Goal: Task Accomplishment & Management: Complete application form

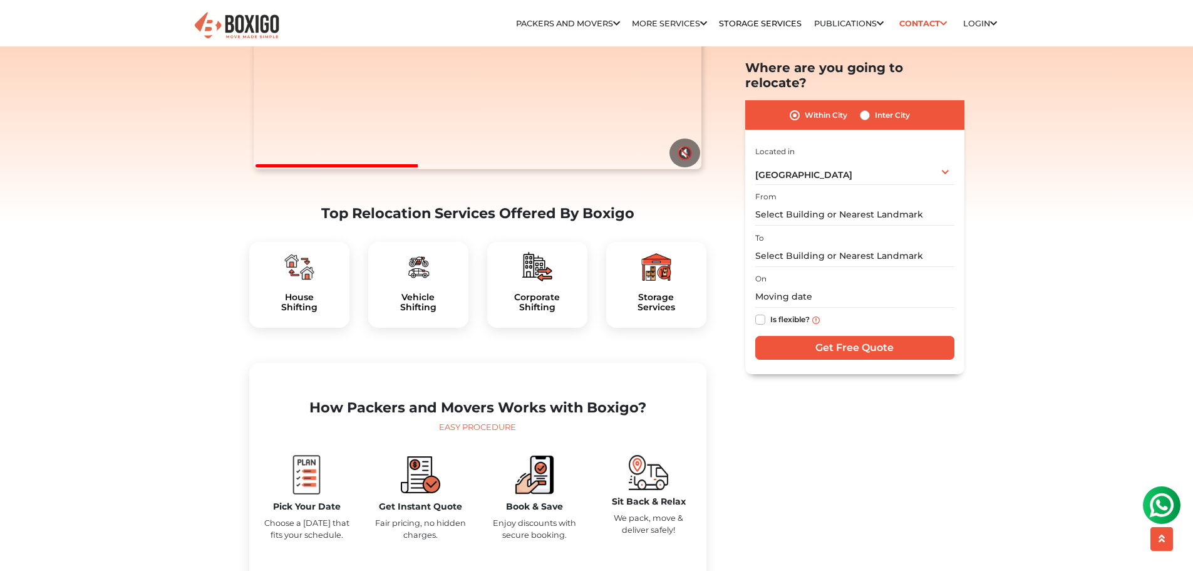
scroll to position [247, 0]
click at [875, 108] on label "Inter City" at bounding box center [892, 115] width 35 height 15
click at [866, 108] on input "Inter City" at bounding box center [865, 114] width 10 height 13
radio input "true"
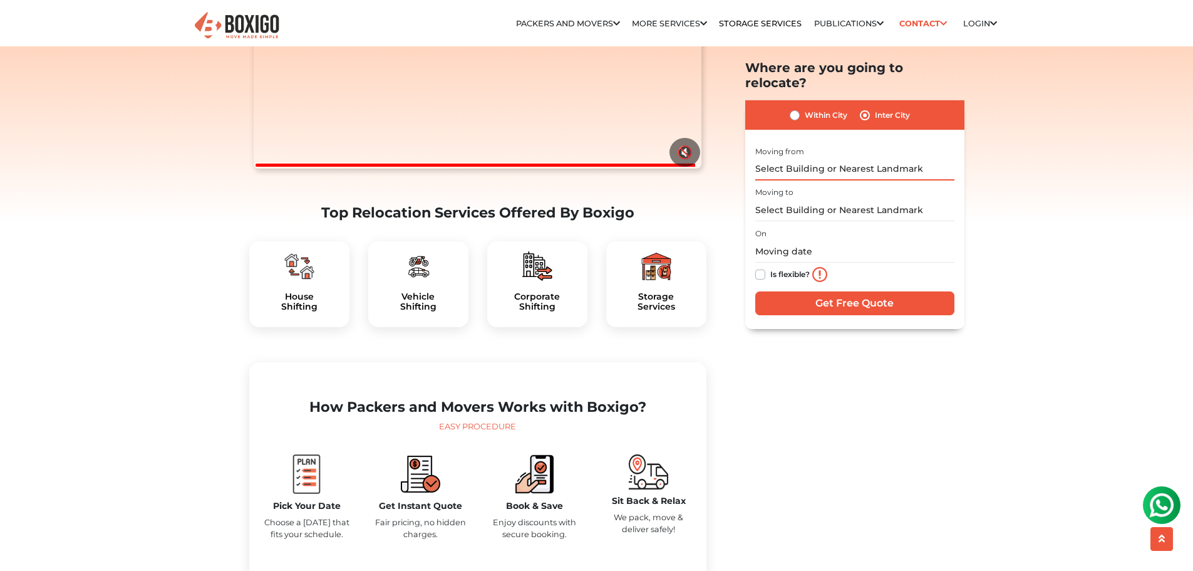
click at [855, 159] on input "text" at bounding box center [855, 169] width 199 height 22
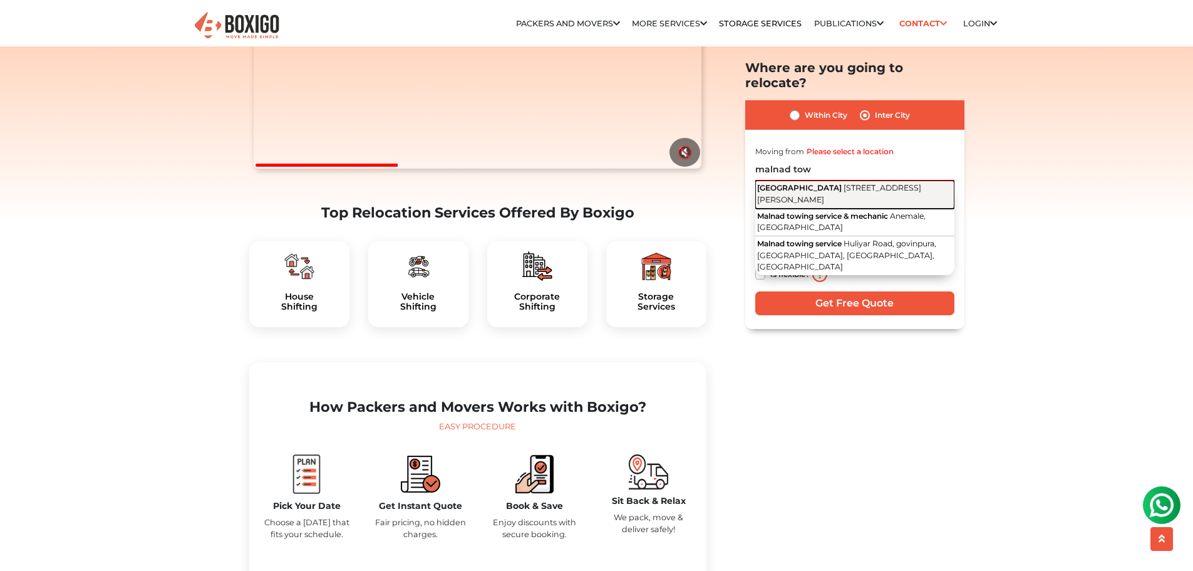
click at [856, 184] on span "14th Cross Road, Byrasandra, C V Raman Nagar, Bengaluru, Karnataka" at bounding box center [839, 194] width 164 height 21
type input "Malnad Towers, 14th Cross Road, Byrasandra, C V Raman Nagar, Bengaluru, Karnata…"
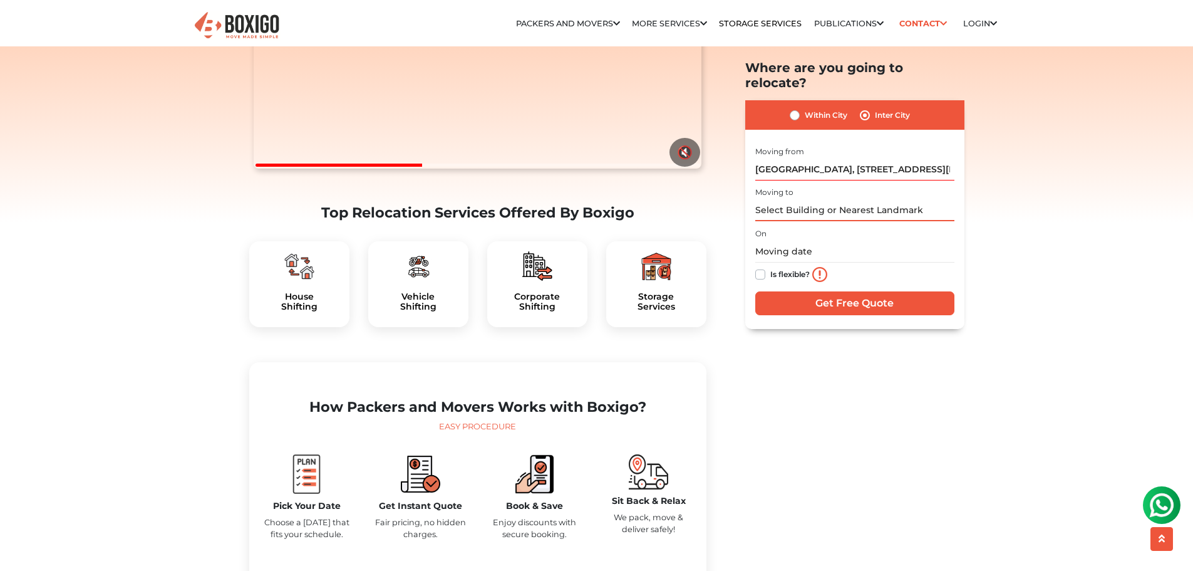
click at [848, 200] on input "text" at bounding box center [855, 211] width 199 height 22
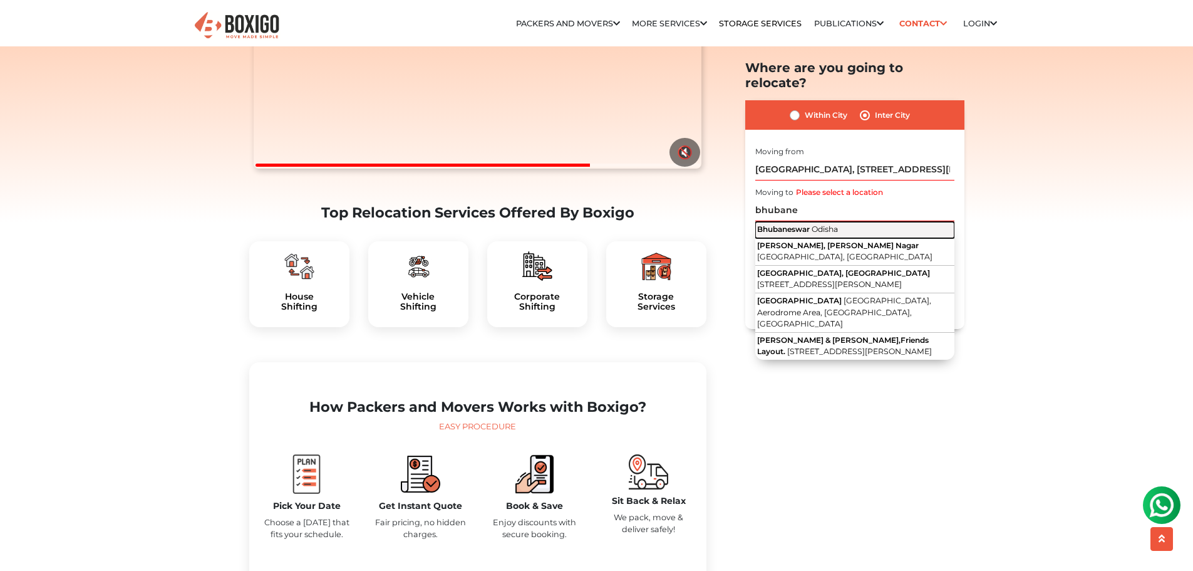
click at [849, 222] on button "Bhubaneswar Odisha" at bounding box center [855, 230] width 199 height 16
type input "Bhubaneswar, Odisha"
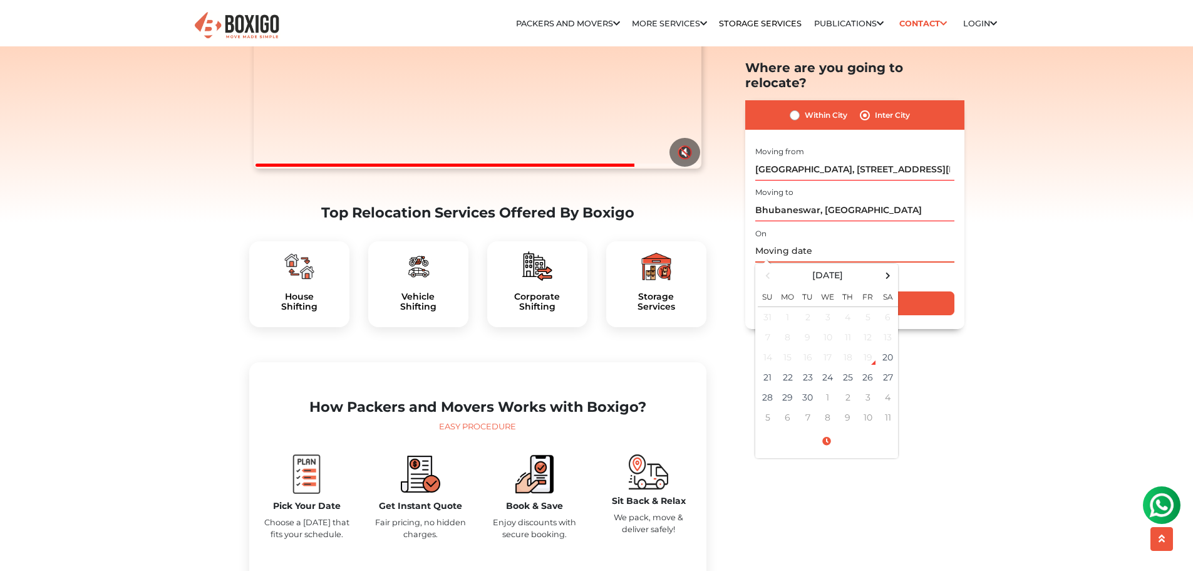
click at [787, 241] on input "text" at bounding box center [855, 252] width 199 height 22
click at [769, 367] on td "21" at bounding box center [768, 377] width 20 height 20
type input "09/21/2025 12:00 AM"
click at [833, 241] on input "09/21/2025 12:00 AM" at bounding box center [855, 252] width 199 height 22
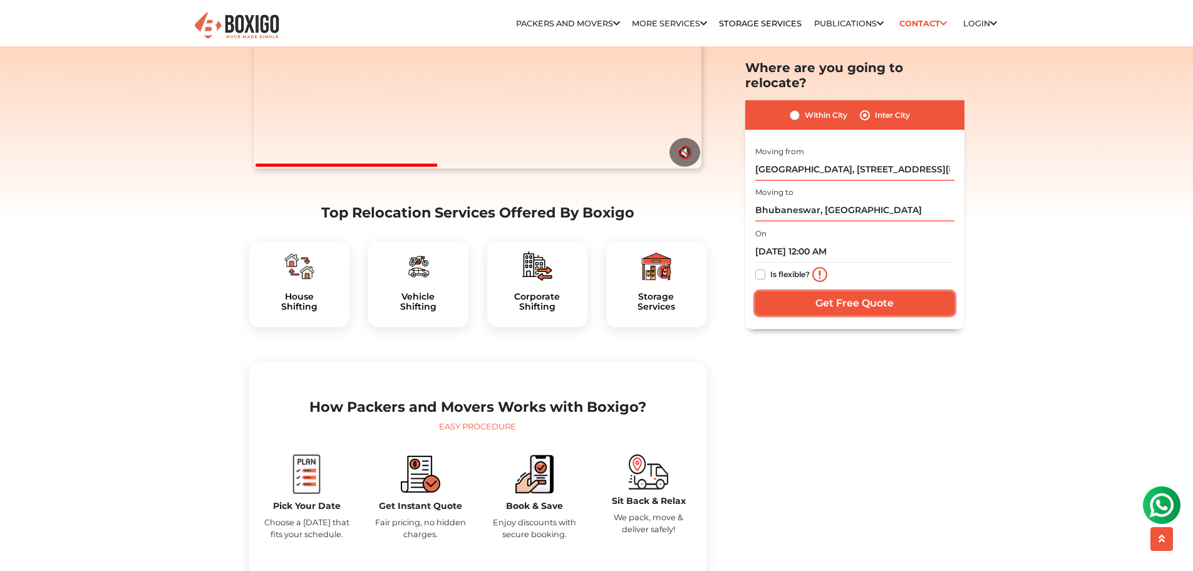
click at [918, 292] on input "Get Free Quote" at bounding box center [855, 303] width 199 height 24
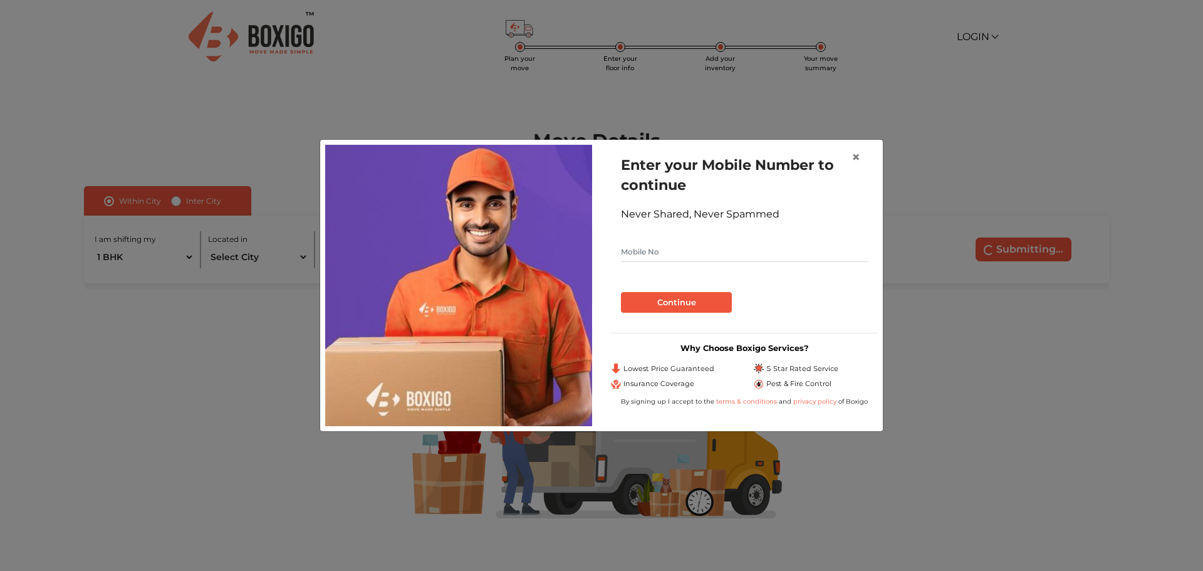
click at [730, 252] on input "text" at bounding box center [744, 252] width 247 height 20
type input "7204045005"
click at [678, 304] on button "Continue" at bounding box center [676, 302] width 111 height 21
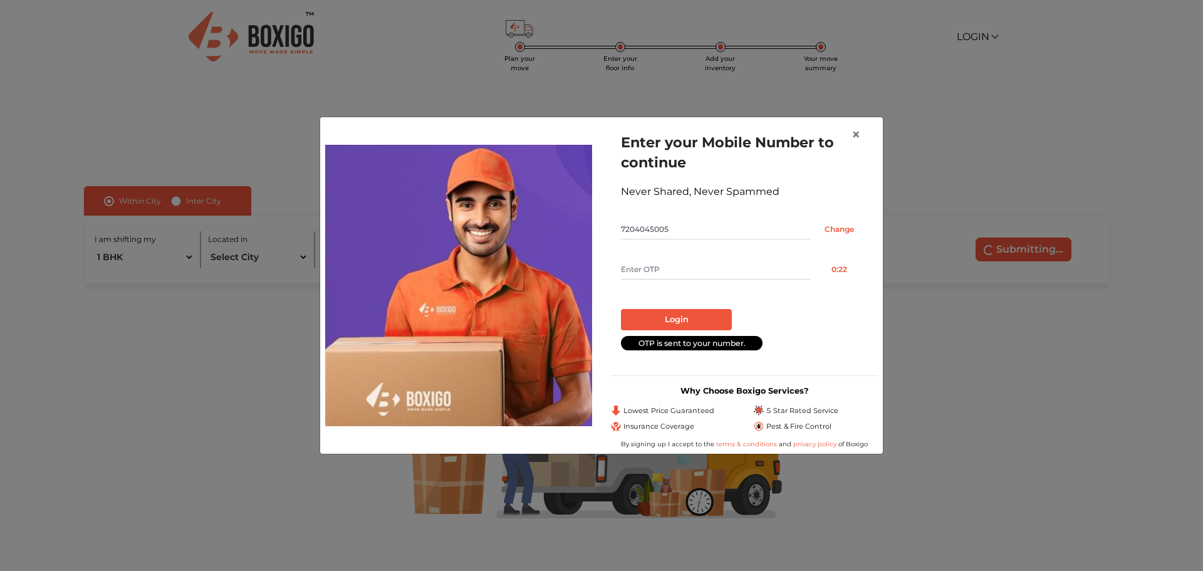
click at [678, 278] on input "text" at bounding box center [716, 269] width 190 height 20
type input "6666"
click at [649, 309] on button "Login" at bounding box center [676, 319] width 111 height 21
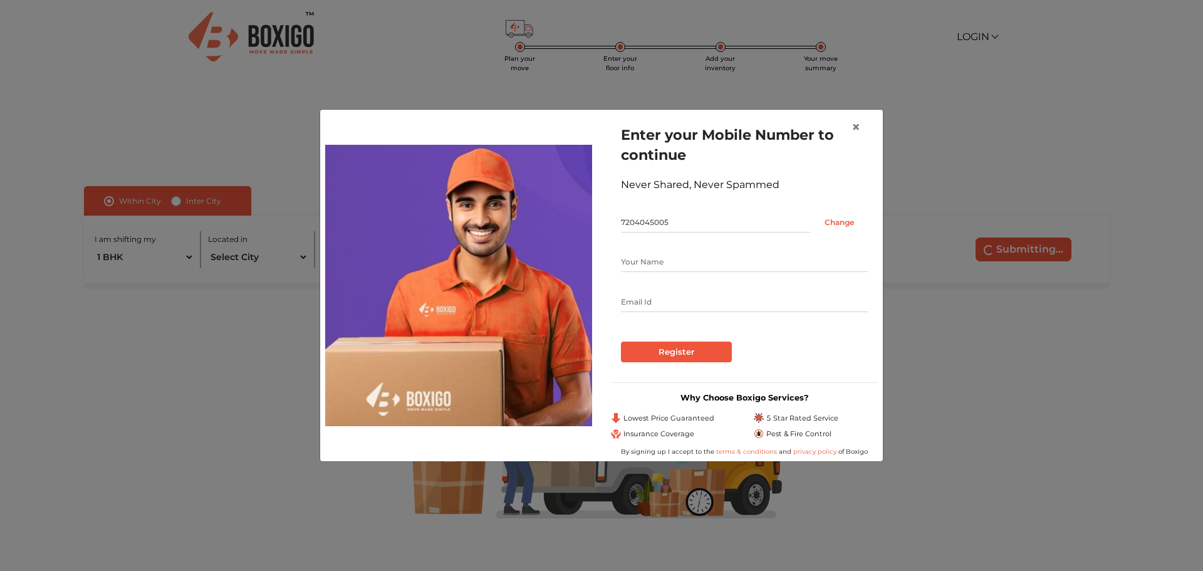
click at [675, 259] on input "text" at bounding box center [744, 262] width 247 height 20
type input "[PERSON_NAME]"
type input "[EMAIL_ADDRESS][DOMAIN_NAME]"
drag, startPoint x: 756, startPoint y: 306, endPoint x: 418, endPoint y: 330, distance: 338.5
click at [418, 330] on div "Enter your Mobile Number to continue Never Shared, Never Spammed 7204045005 Cha…" at bounding box center [601, 285] width 571 height 341
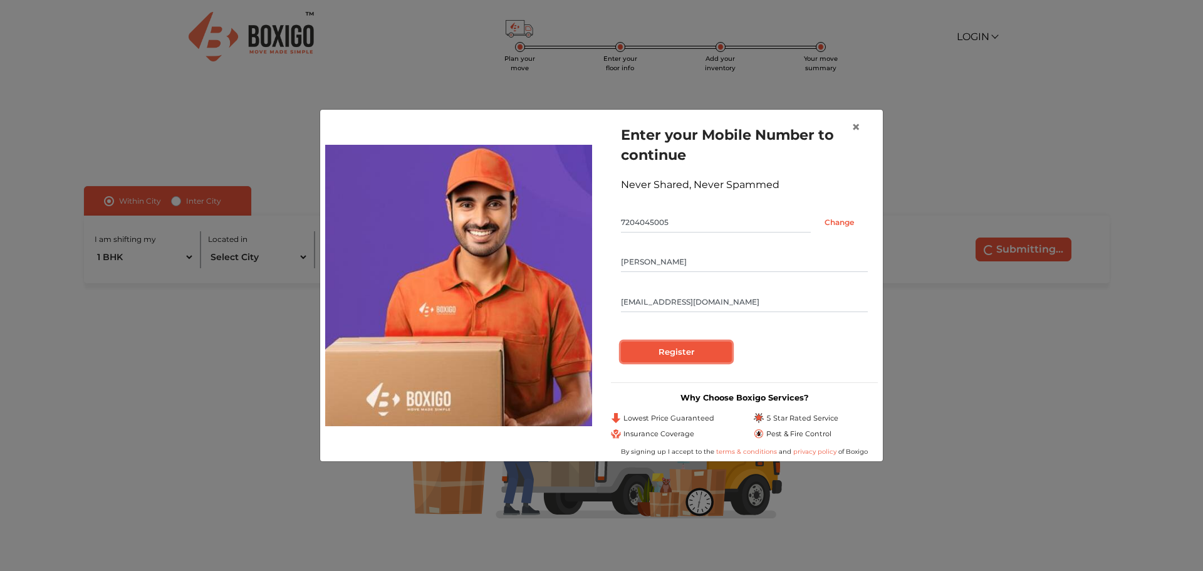
click at [638, 349] on input "Register" at bounding box center [676, 351] width 111 height 21
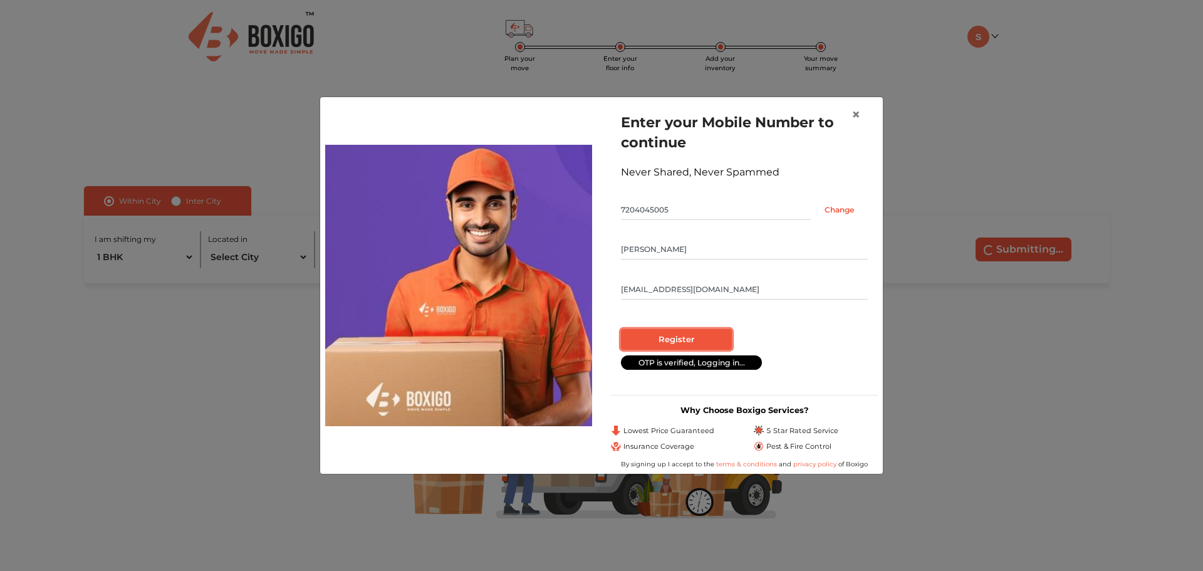
radio input "false"
radio input "true"
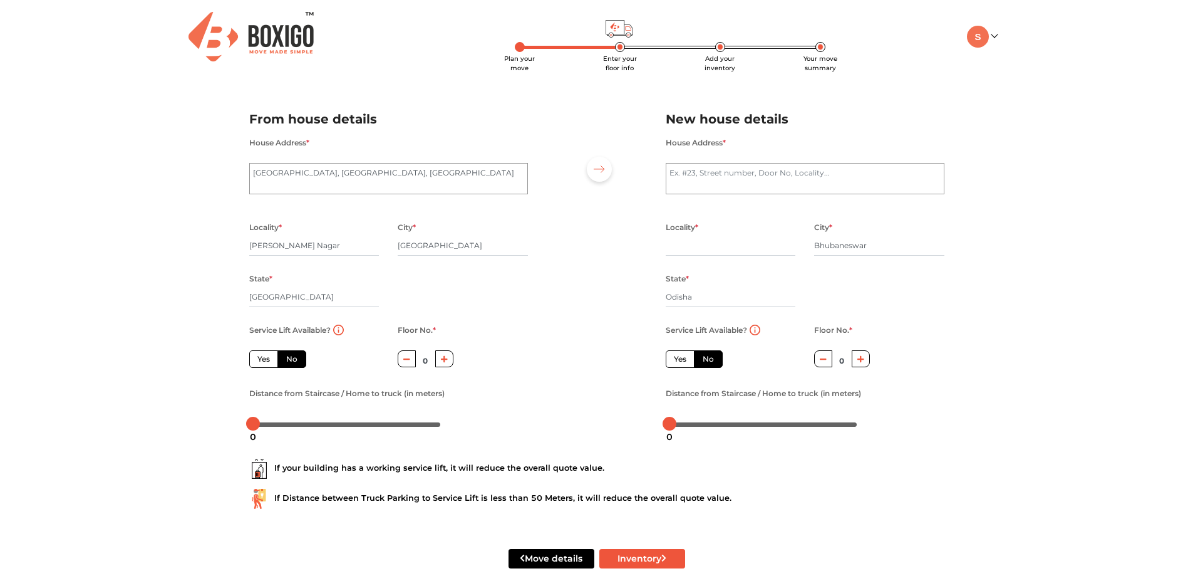
scroll to position [28, 0]
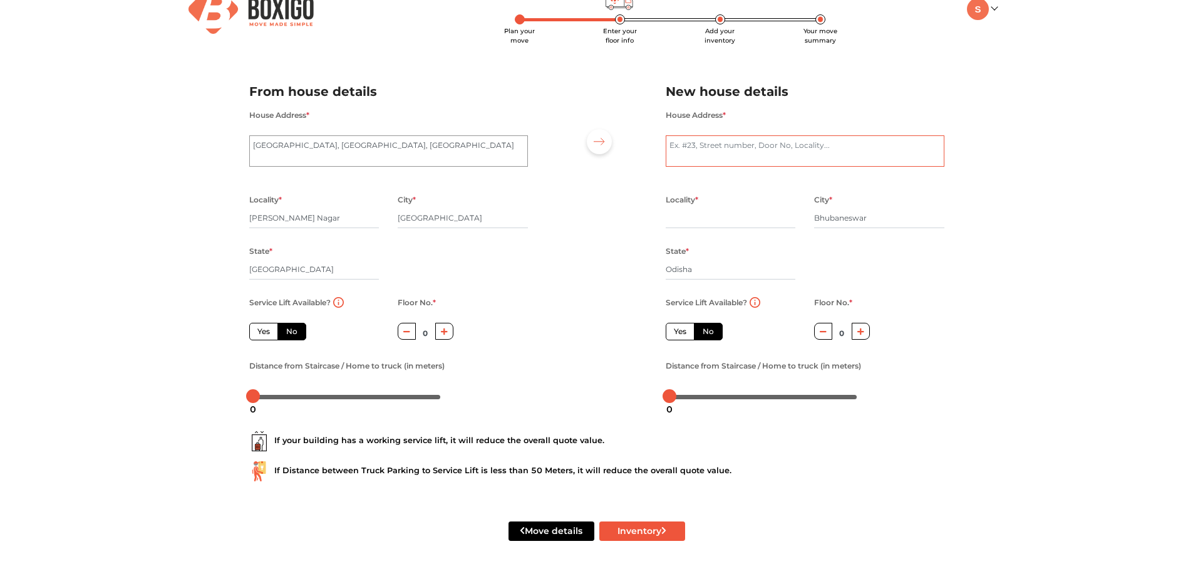
click at [856, 160] on textarea "House Address *" at bounding box center [805, 150] width 279 height 31
type textarea "b"
type textarea "Bhubaneswar"
click at [1024, 239] on div "Plan your move Enter your floor info Add your inventory Your move summary My Mo…" at bounding box center [596, 271] width 1193 height 598
click at [734, 215] on input "text" at bounding box center [731, 218] width 130 height 20
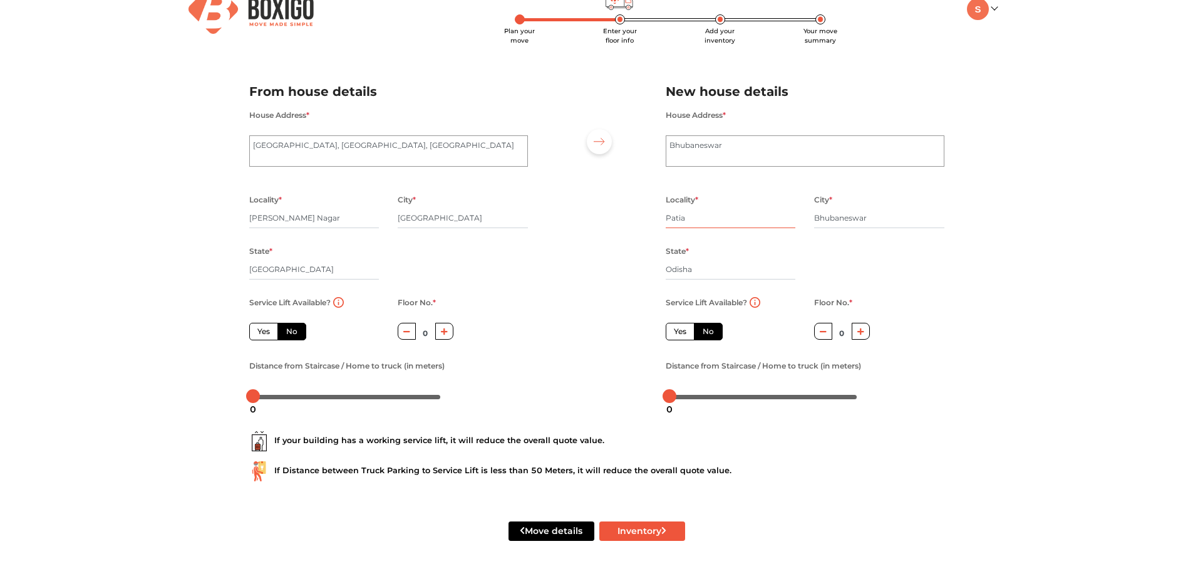
type input "Patia"
click at [257, 335] on label "Yes" at bounding box center [263, 332] width 29 height 18
click at [257, 334] on input "Yes" at bounding box center [261, 330] width 8 height 8
radio input "true"
click at [292, 336] on label "No" at bounding box center [292, 332] width 29 height 18
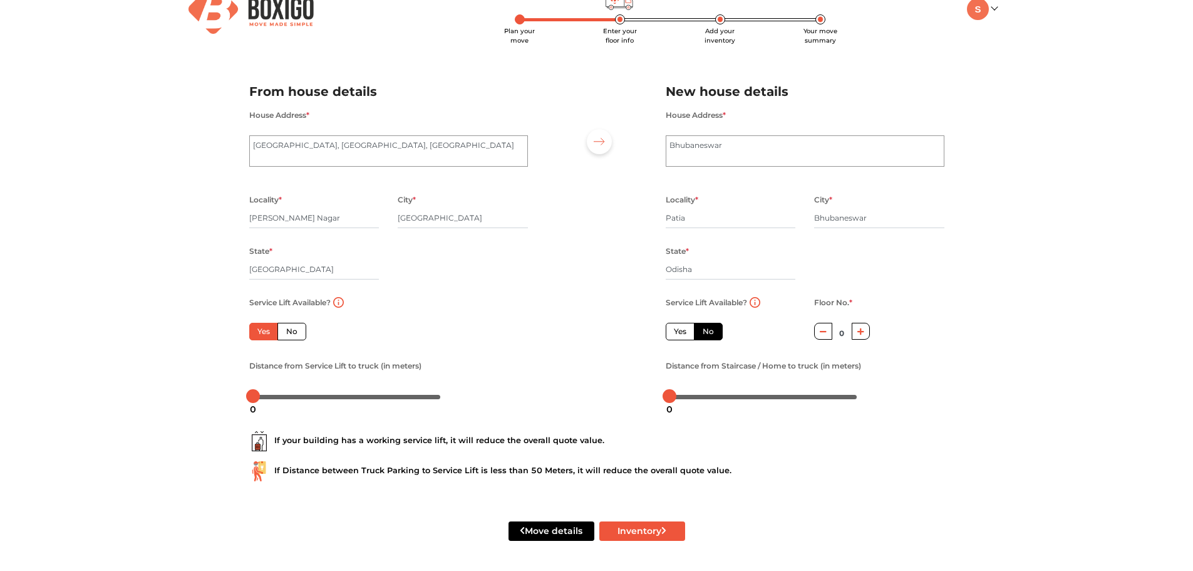
click at [292, 334] on input "No" at bounding box center [290, 330] width 8 height 8
radio input "true"
click at [256, 335] on label "Yes" at bounding box center [263, 332] width 29 height 18
click at [257, 334] on input "Yes" at bounding box center [261, 330] width 8 height 8
radio input "true"
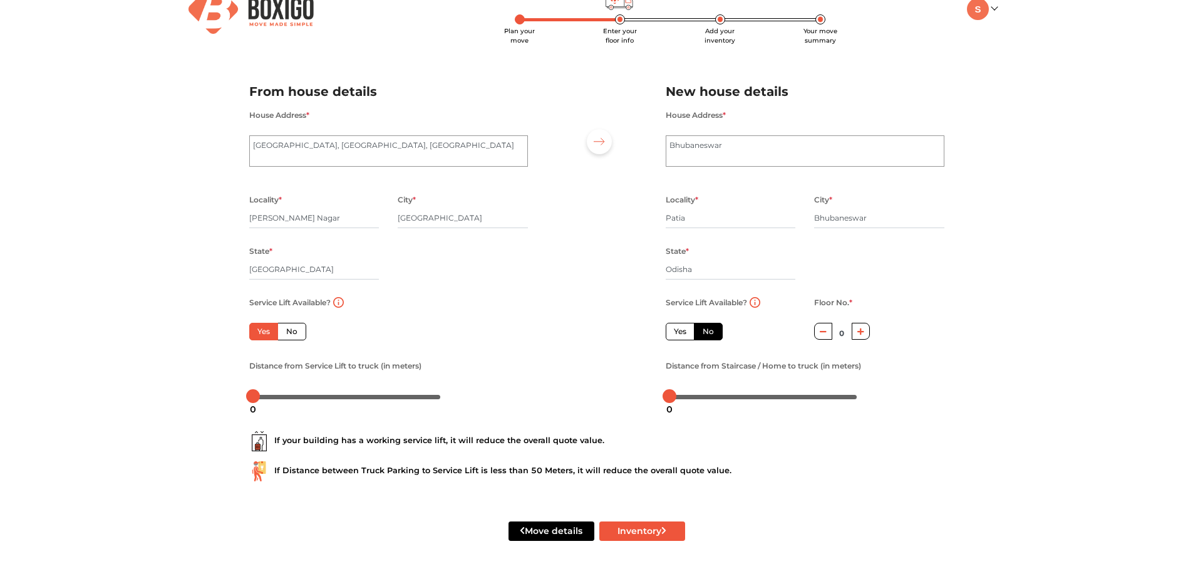
click at [682, 331] on label "Yes" at bounding box center [680, 332] width 29 height 18
click at [682, 331] on input "Yes" at bounding box center [678, 330] width 8 height 8
radio input "false"
click at [660, 535] on button "Inventory" at bounding box center [643, 530] width 86 height 19
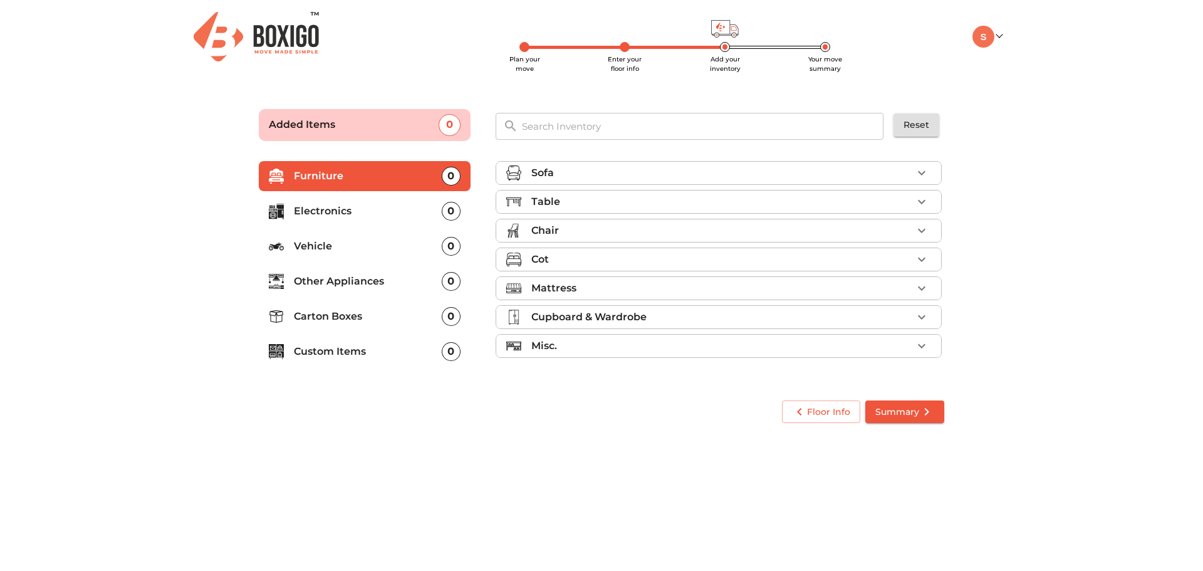
click at [357, 208] on p "Electronics" at bounding box center [368, 211] width 148 height 15
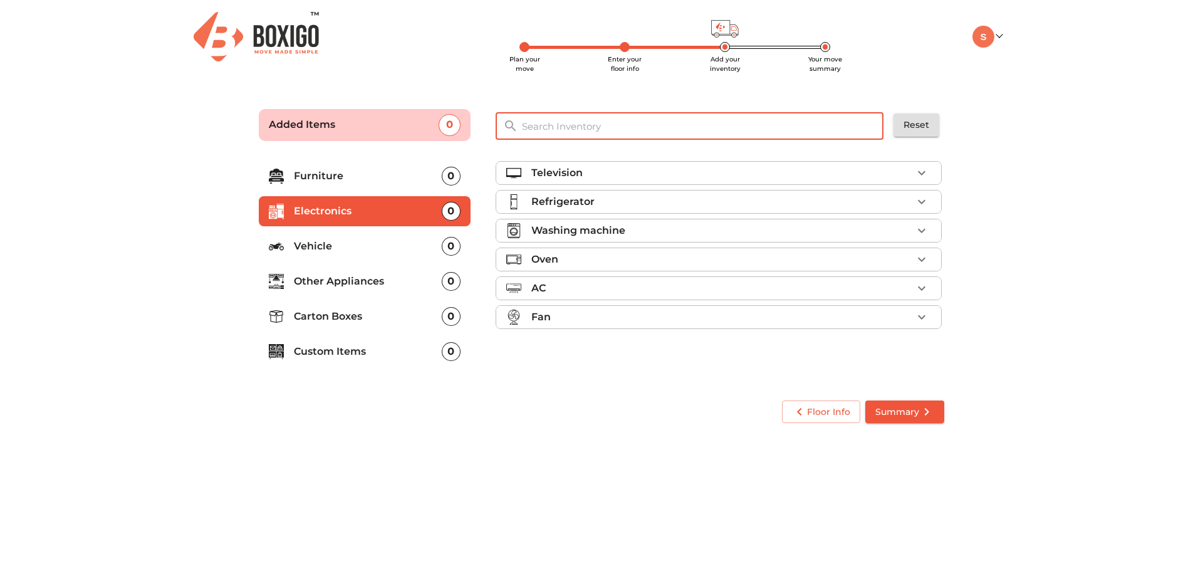
click at [567, 125] on input "text" at bounding box center [703, 126] width 378 height 27
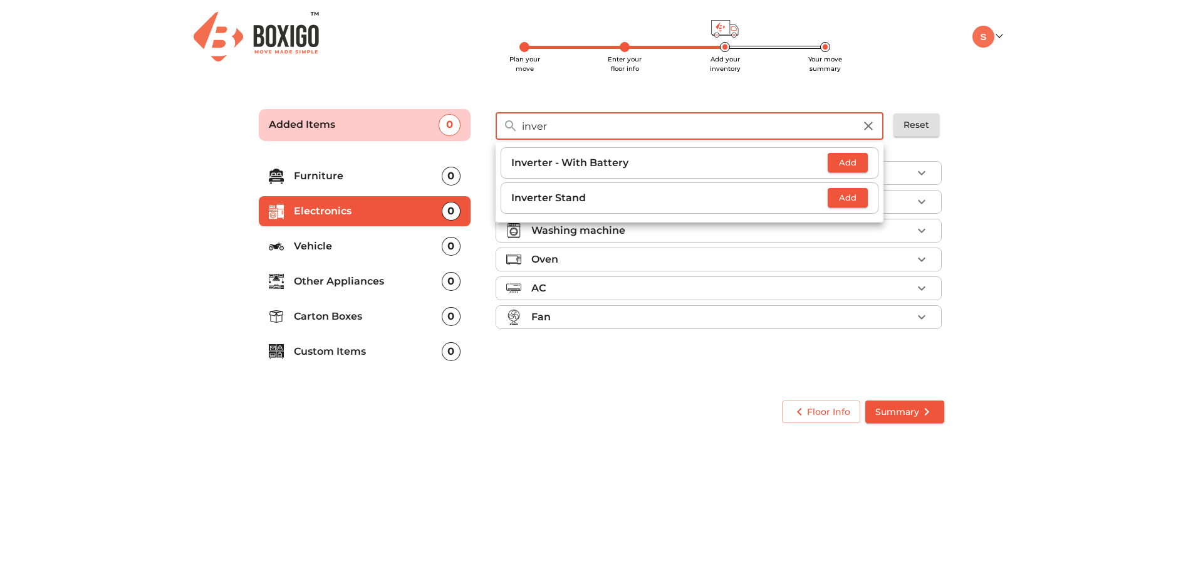
type input "inver"
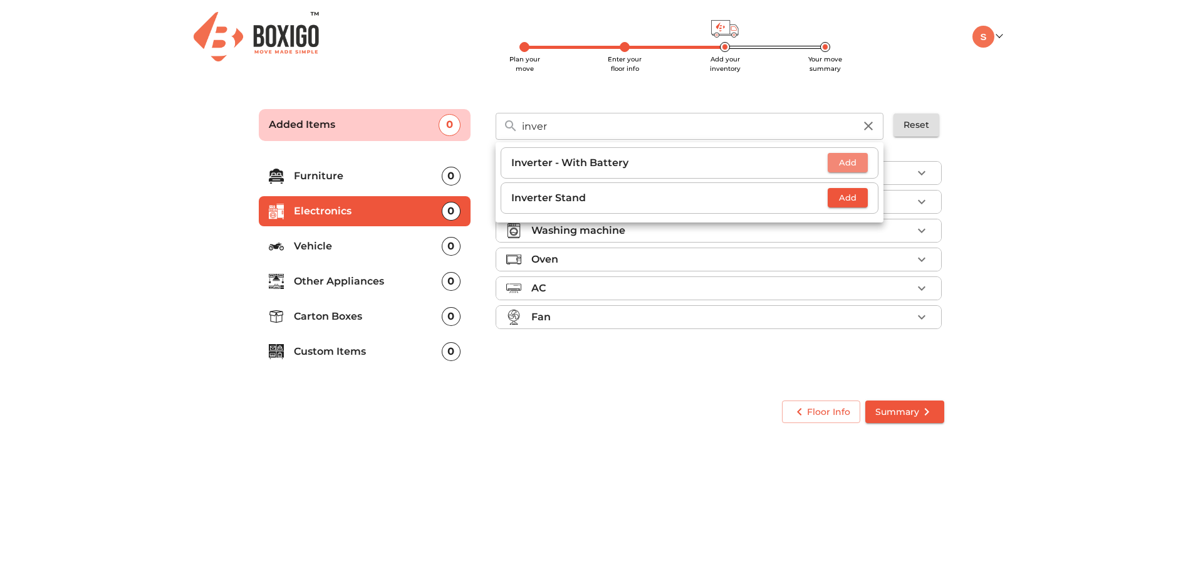
click at [843, 158] on span "Add" at bounding box center [848, 162] width 28 height 14
click at [848, 193] on span "Add" at bounding box center [848, 197] width 28 height 14
click at [670, 437] on body "Plan your move Enter your floor info Add your inventory Your move summary My Mo…" at bounding box center [601, 285] width 1203 height 571
click at [874, 126] on icon "button" at bounding box center [868, 125] width 15 height 15
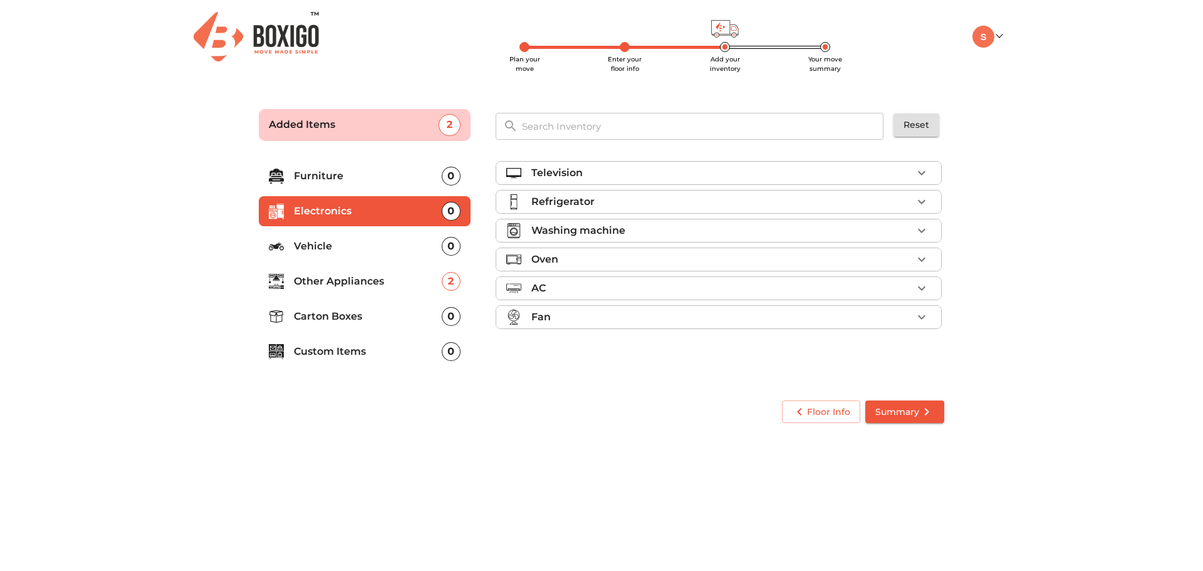
click at [585, 129] on input "text" at bounding box center [703, 126] width 378 height 27
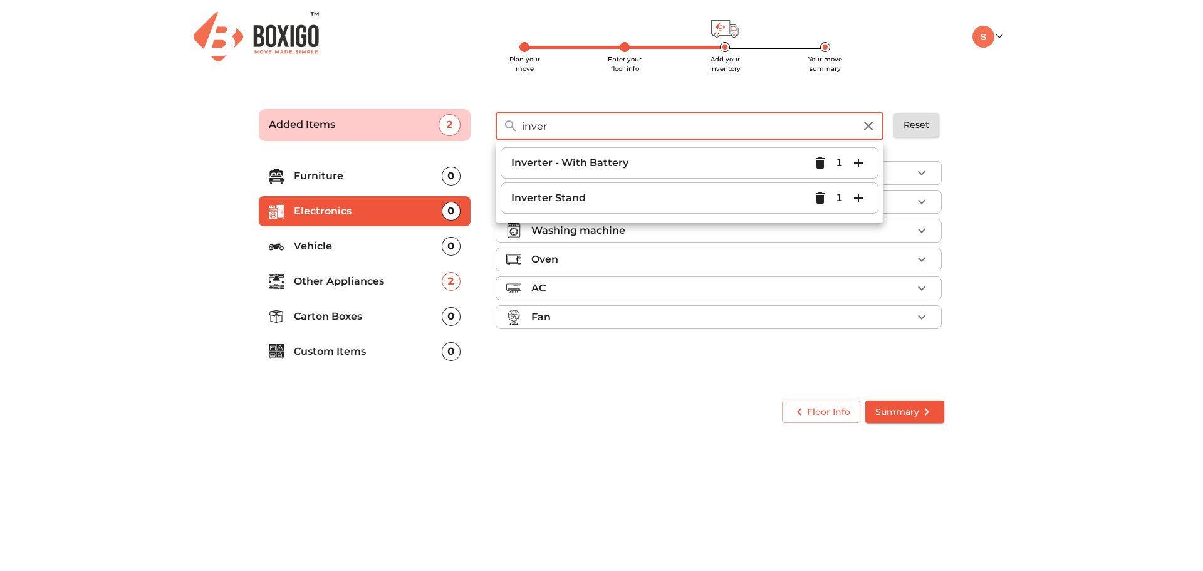
type input "inver"
click at [678, 468] on body "Plan your move Enter your floor info Add your inventory Your move summary My Mo…" at bounding box center [601, 285] width 1203 height 571
click at [682, 372] on div "Television Refrigerator Washing machine Oven AC Fan" at bounding box center [720, 269] width 459 height 237
click at [868, 128] on icon "button" at bounding box center [868, 125] width 15 height 15
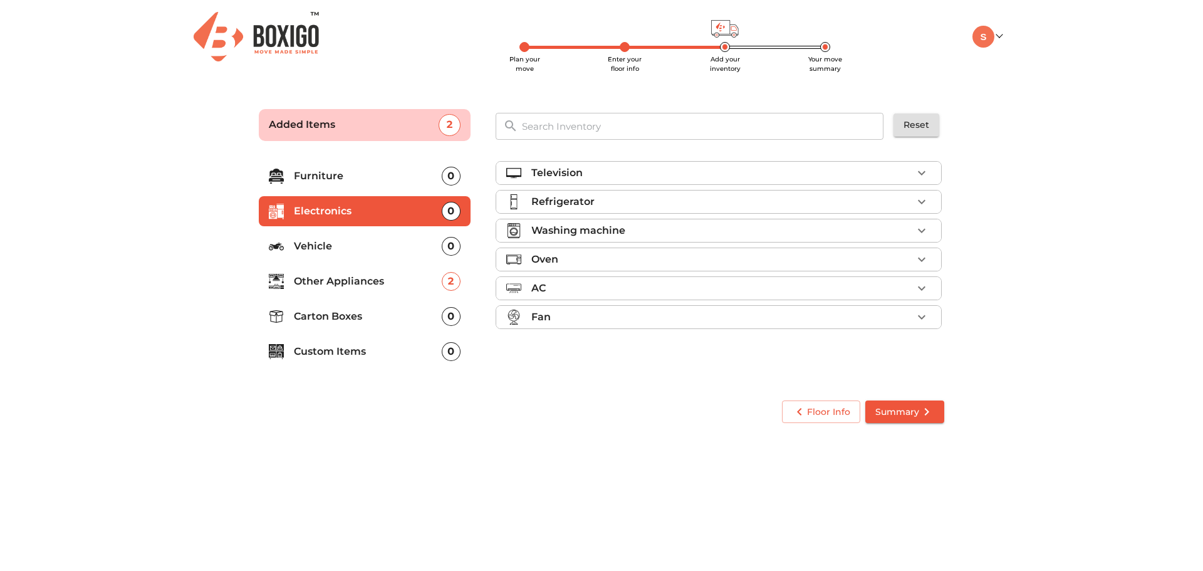
click at [355, 362] on li "Custom Items 0" at bounding box center [365, 351] width 212 height 30
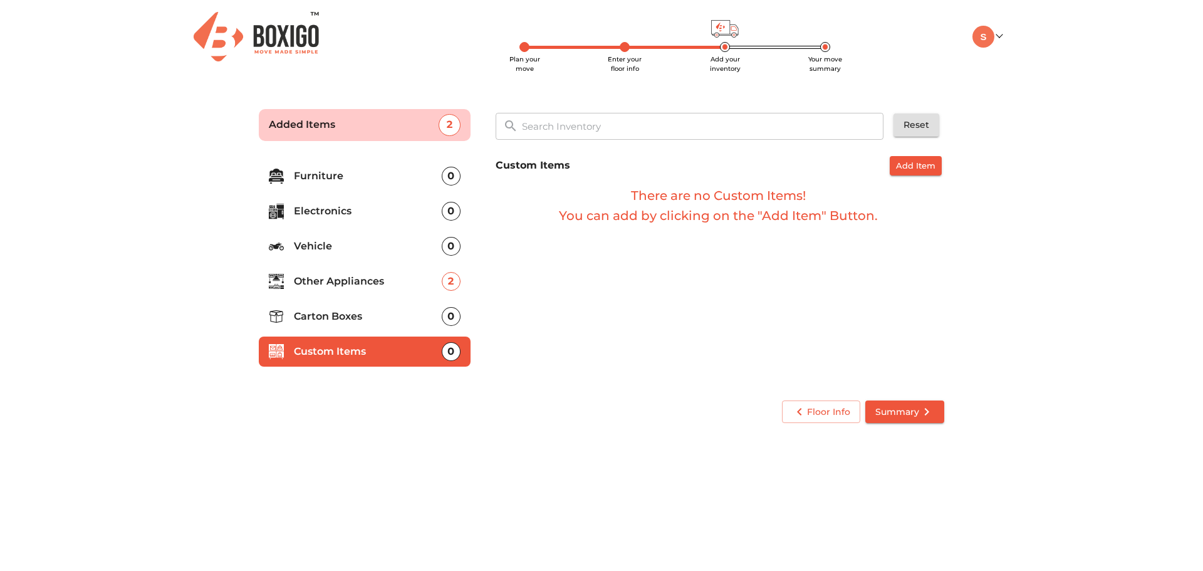
click at [598, 120] on input "text" at bounding box center [703, 126] width 378 height 27
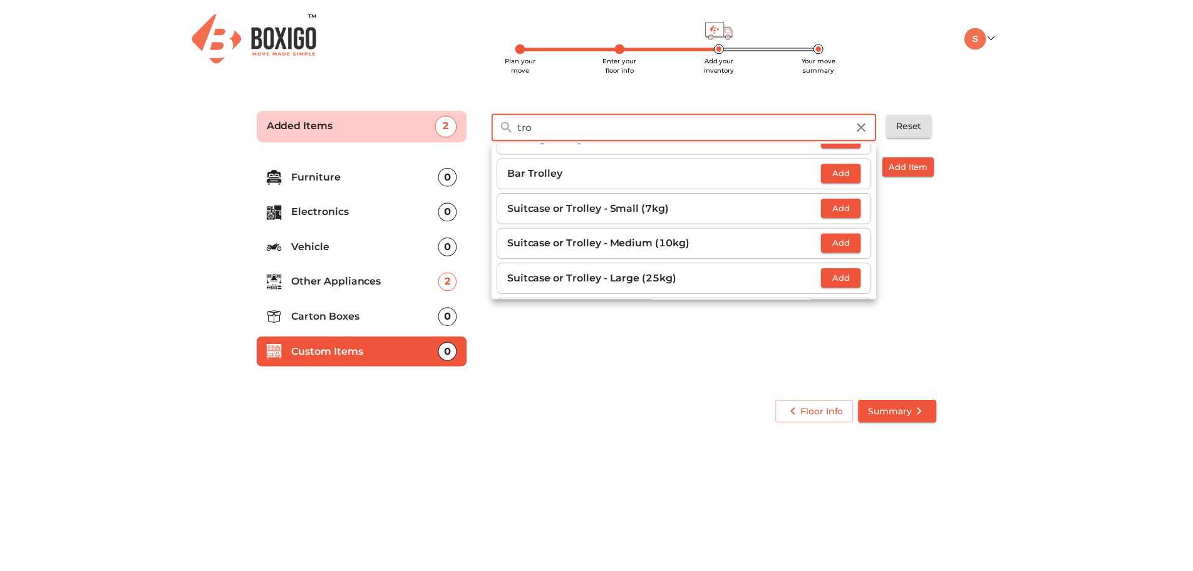
scroll to position [26, 0]
type input "tro"
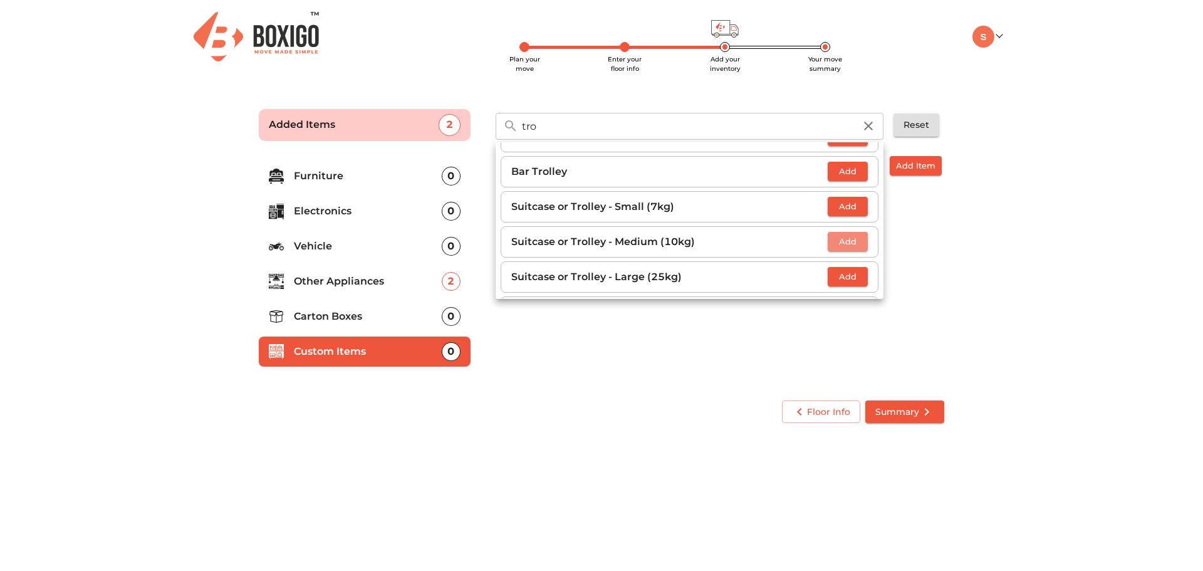
click at [844, 245] on span "Add" at bounding box center [848, 241] width 28 height 14
click at [851, 245] on icon "button" at bounding box center [858, 241] width 15 height 15
click at [711, 383] on div "Custom Items Add Item There are no Custom Items! You can add by clicking on the…" at bounding box center [720, 269] width 459 height 237
click at [873, 128] on icon "button" at bounding box center [868, 125] width 15 height 15
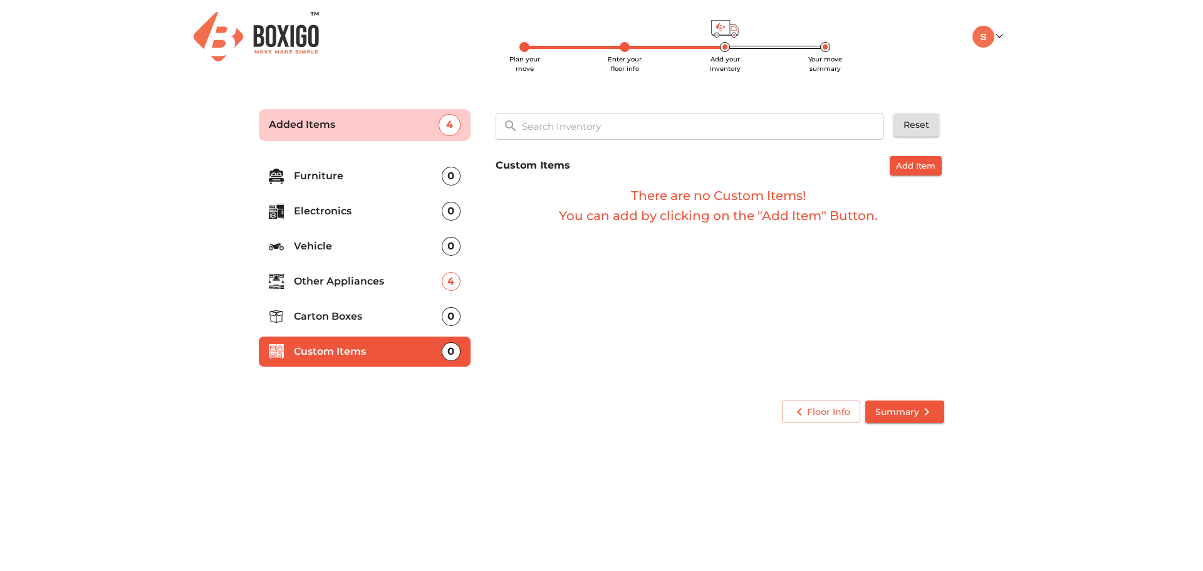
click at [905, 406] on span "Summary" at bounding box center [904, 412] width 59 height 16
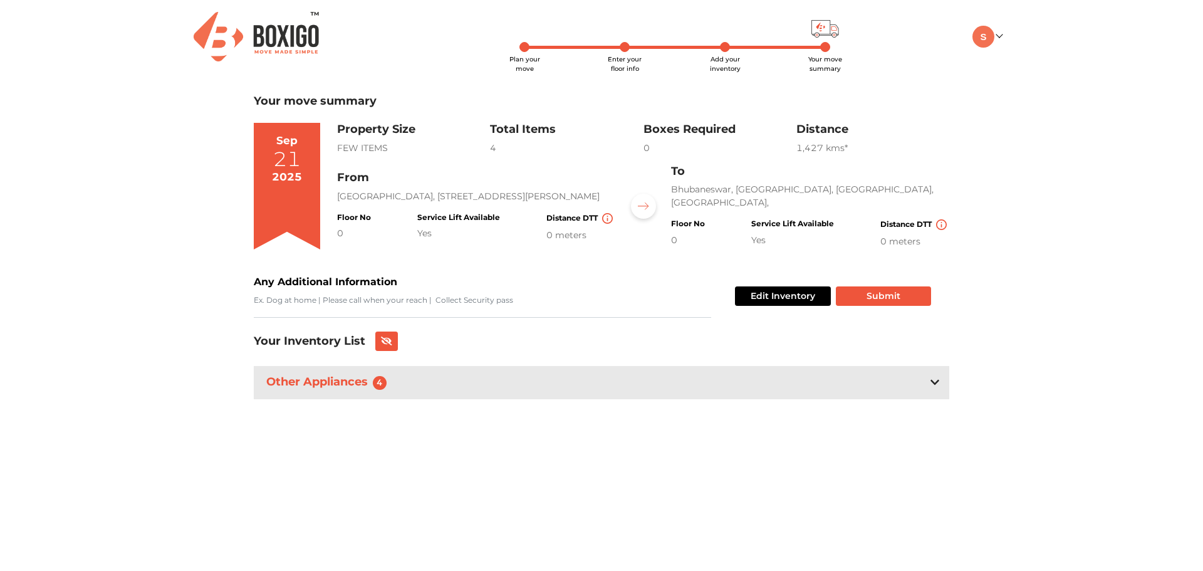
click at [940, 382] on div "Other Appliances 4" at bounding box center [601, 382] width 695 height 33
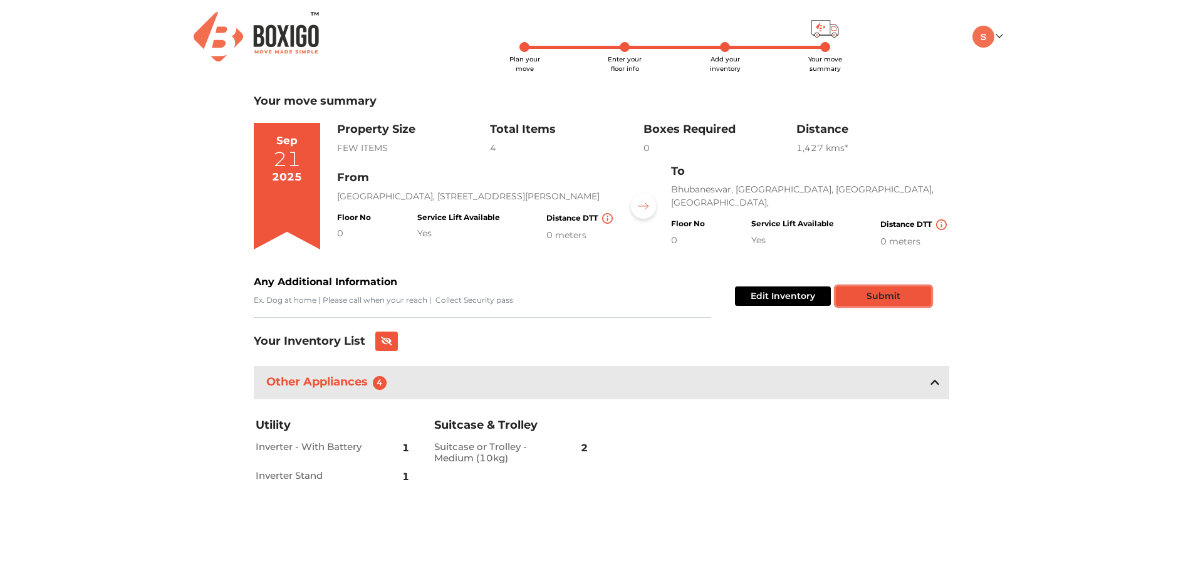
click at [920, 298] on button "Submit" at bounding box center [883, 295] width 95 height 19
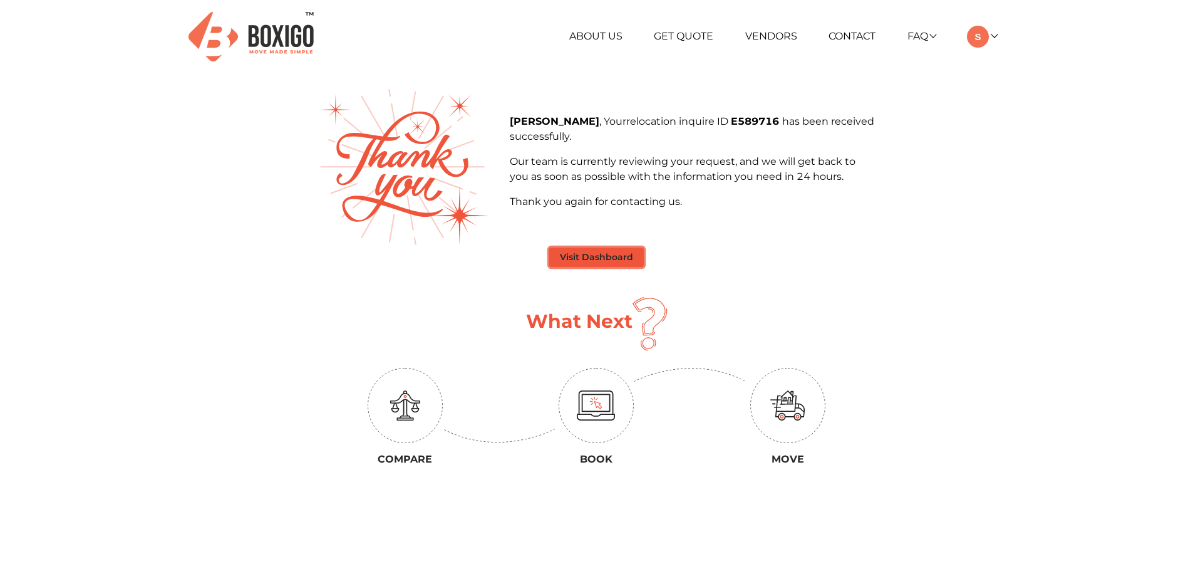
click at [611, 255] on button "Visit Dashboard" at bounding box center [596, 256] width 95 height 19
